Goal: Transaction & Acquisition: Purchase product/service

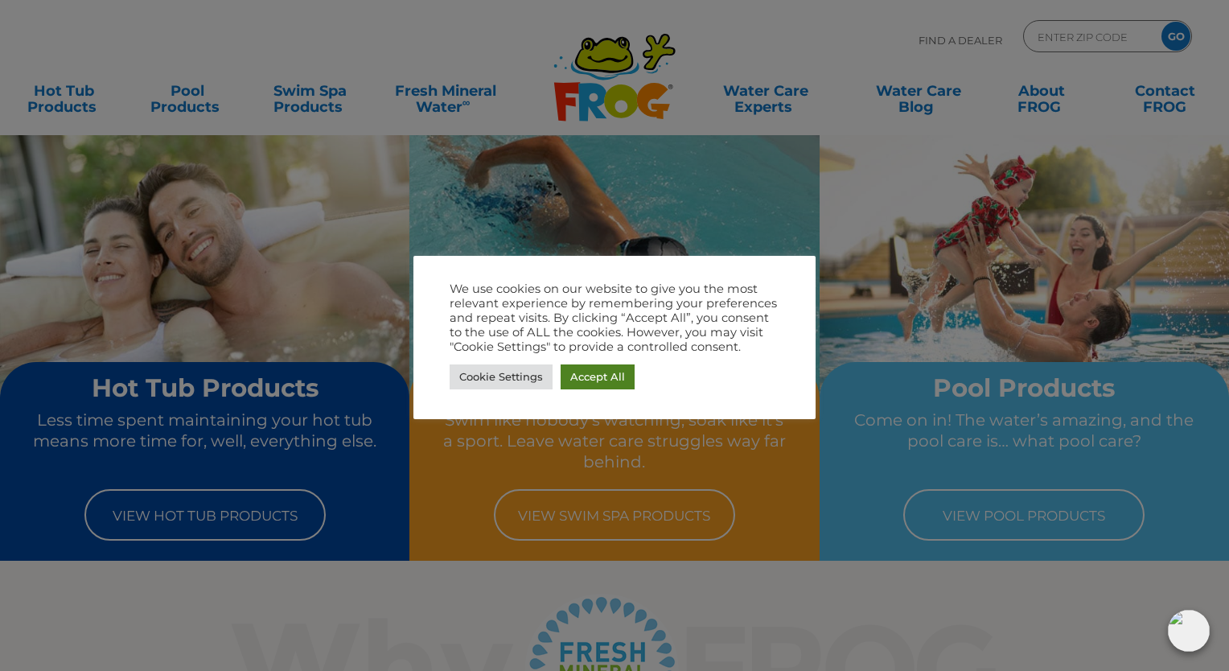
click at [592, 371] on link "Accept All" at bounding box center [598, 376] width 74 height 25
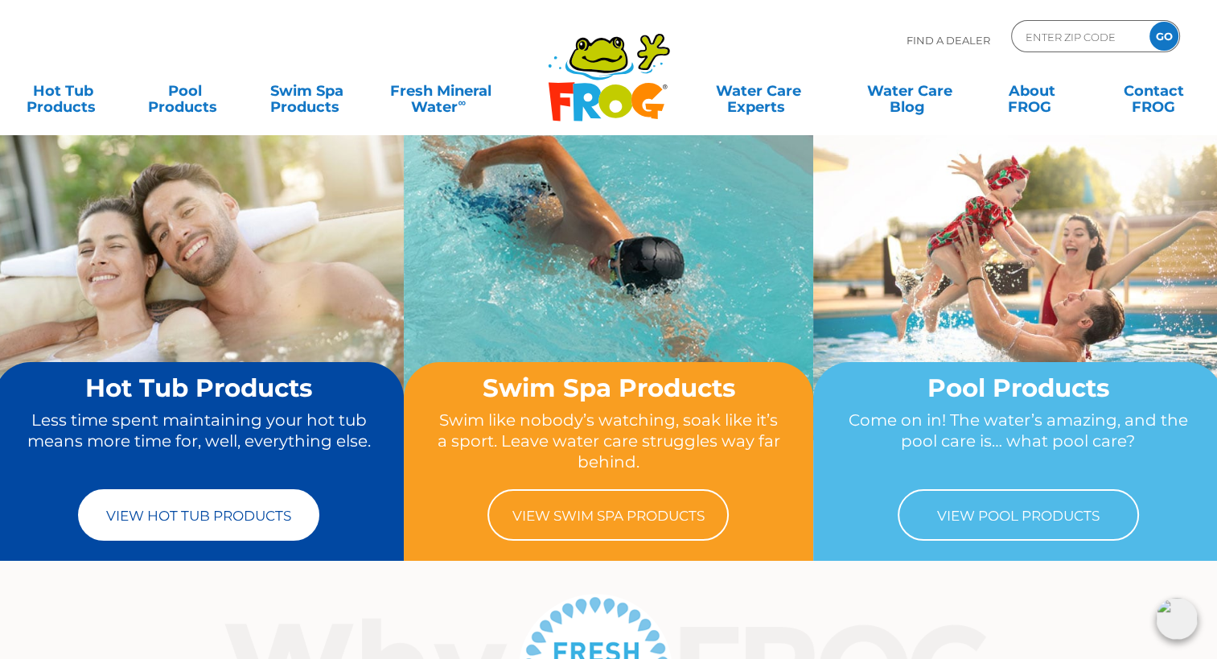
click at [247, 516] on link "View Hot Tub Products" at bounding box center [198, 514] width 241 height 51
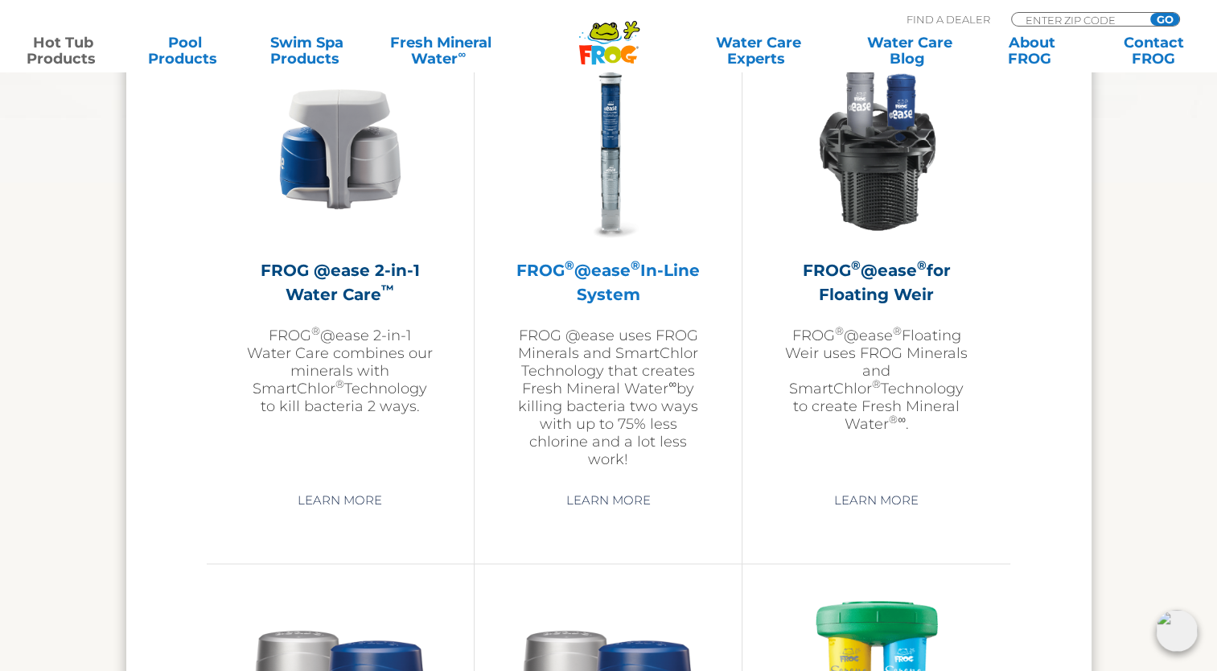
scroll to position [2332, 0]
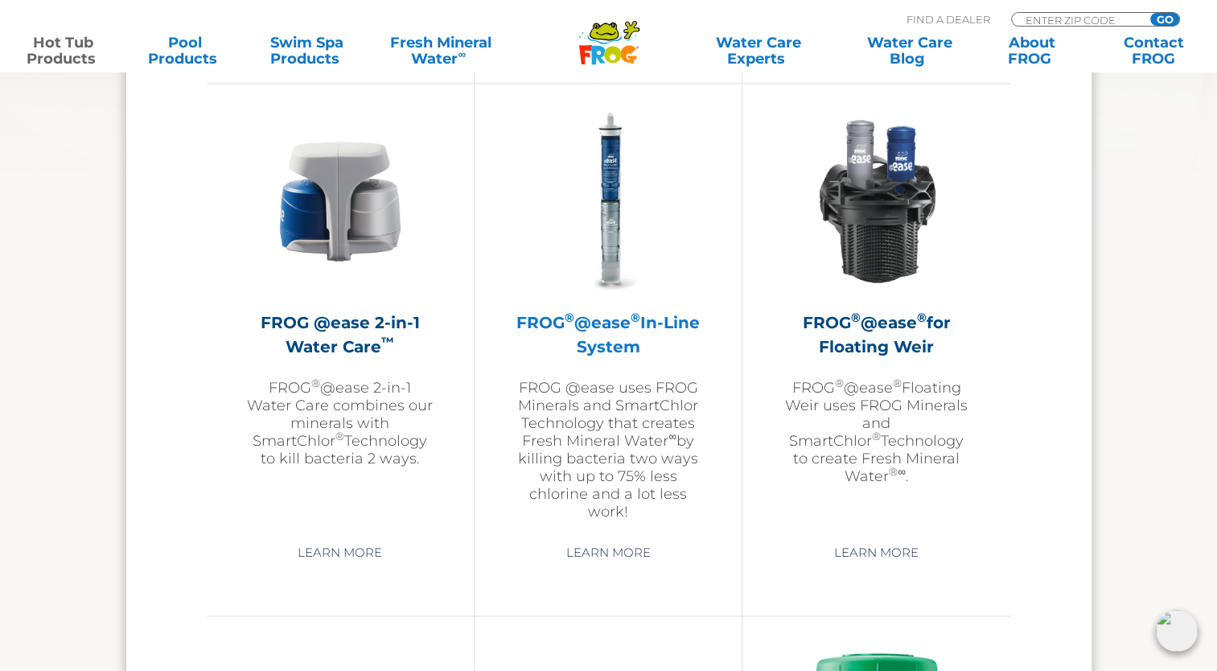
drag, startPoint x: 567, startPoint y: 324, endPoint x: 521, endPoint y: 298, distance: 53.0
click at [521, 298] on div "FROG ® @ease ® In-Line System FROG @ease uses FROG Minerals and SmartChlor Tech…" at bounding box center [608, 314] width 187 height 413
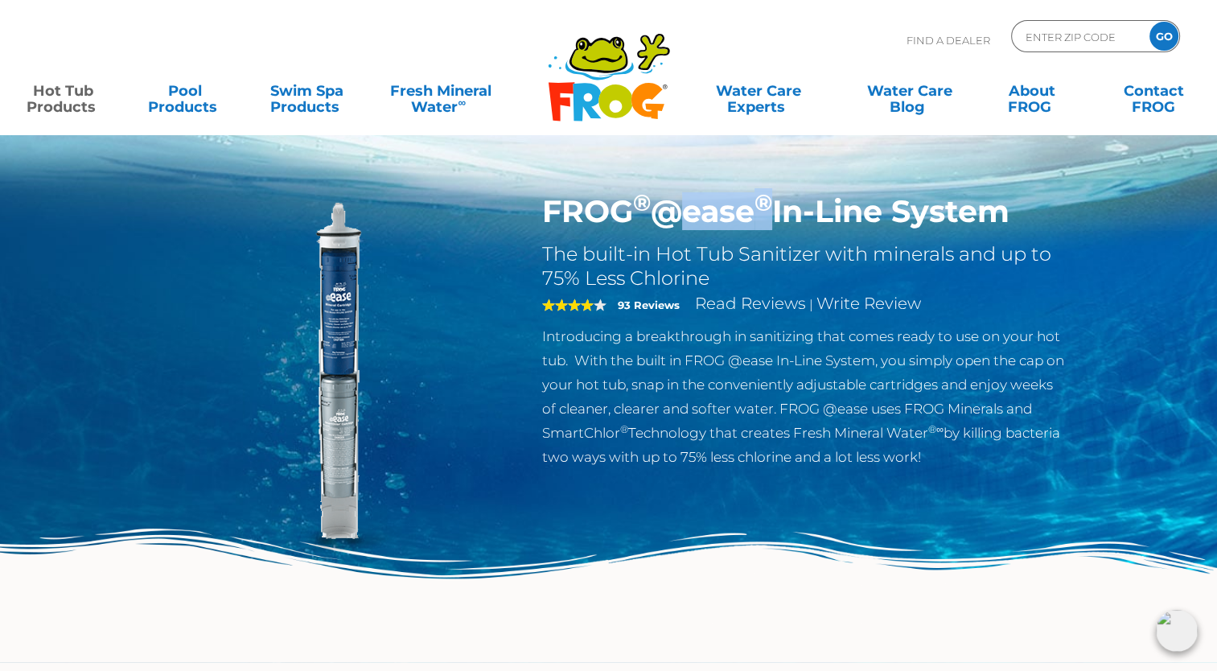
drag, startPoint x: 662, startPoint y: 216, endPoint x: 778, endPoint y: 216, distance: 115.8
click at [778, 216] on h1 "FROG ® @ease ® In-Line System" at bounding box center [804, 211] width 525 height 37
copy h1 "@ease ®"
drag, startPoint x: 737, startPoint y: 362, endPoint x: 780, endPoint y: 362, distance: 43.4
click at [780, 362] on p "Introducing a breakthrough in sanitizing that comes ready to use on your hot tu…" at bounding box center [804, 396] width 525 height 145
